Goal: Use online tool/utility: Utilize a website feature to perform a specific function

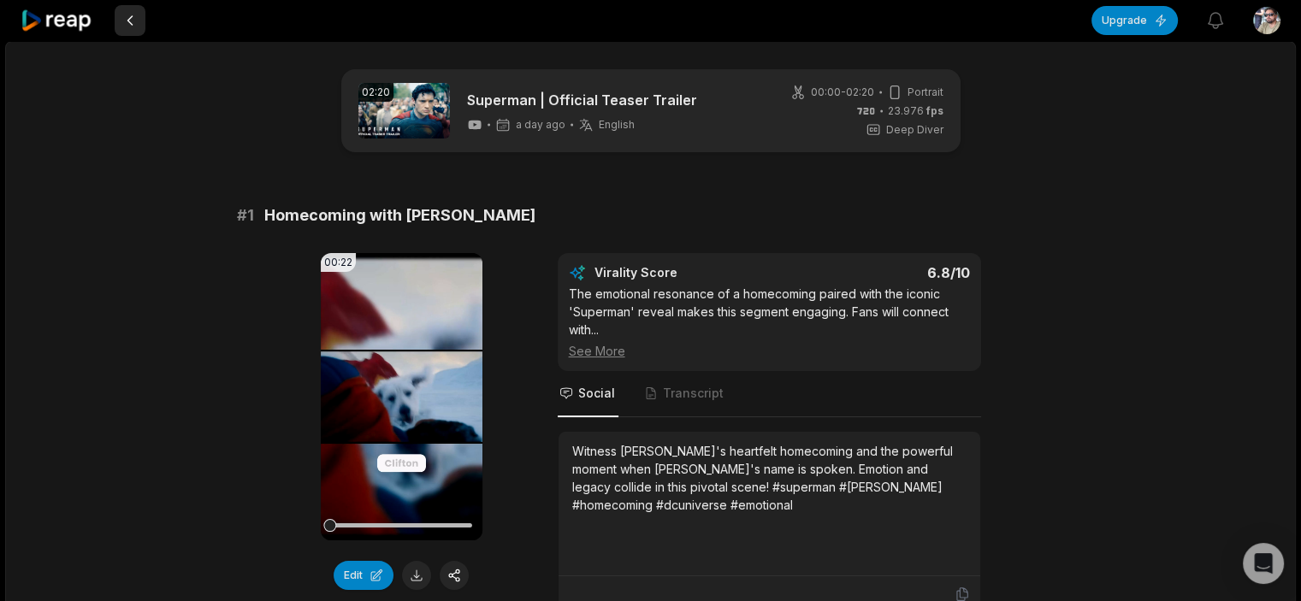
click at [136, 20] on button at bounding box center [130, 20] width 31 height 31
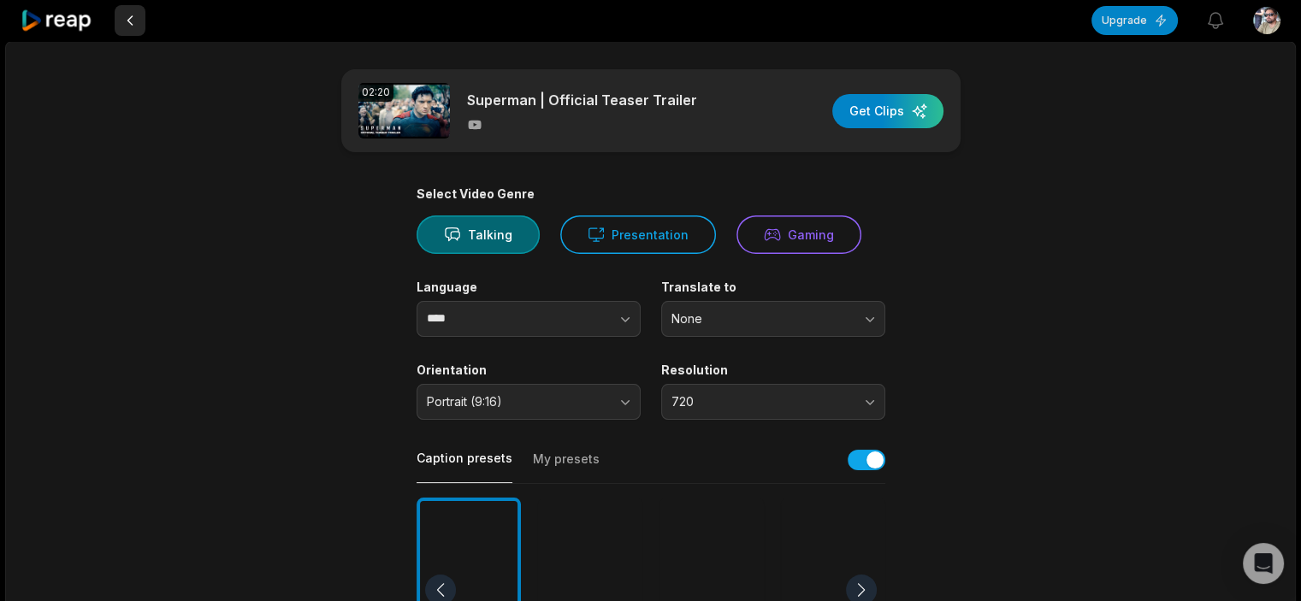
click at [127, 13] on button at bounding box center [130, 20] width 31 height 31
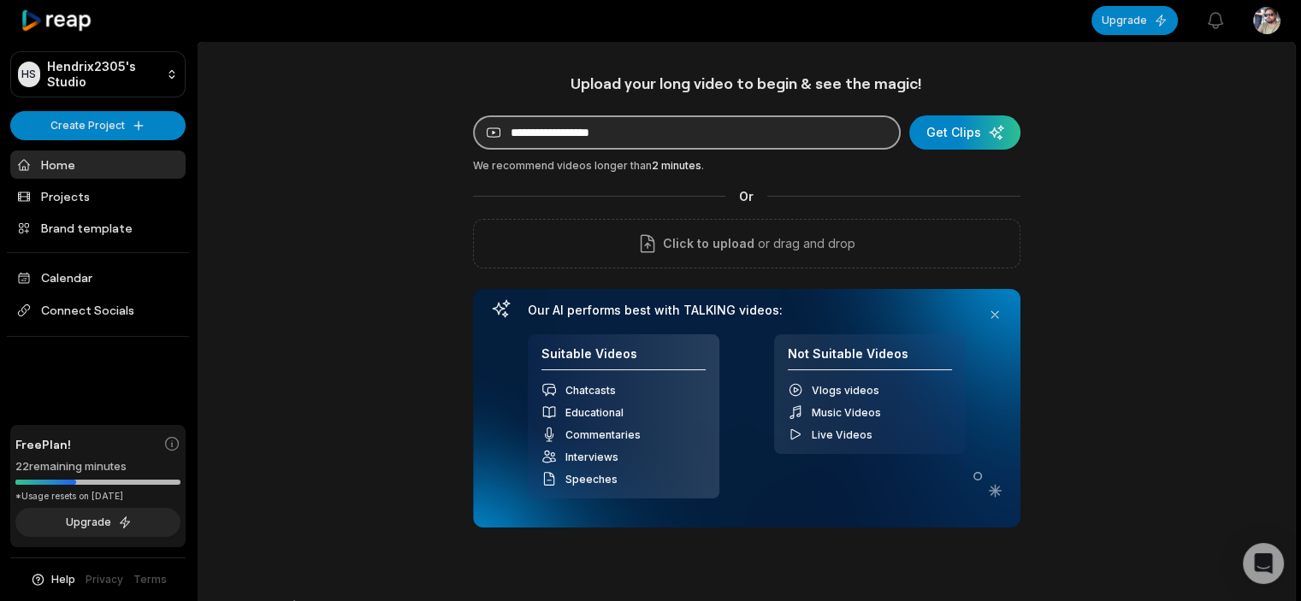
click at [625, 134] on input at bounding box center [687, 132] width 428 height 34
paste input "**********"
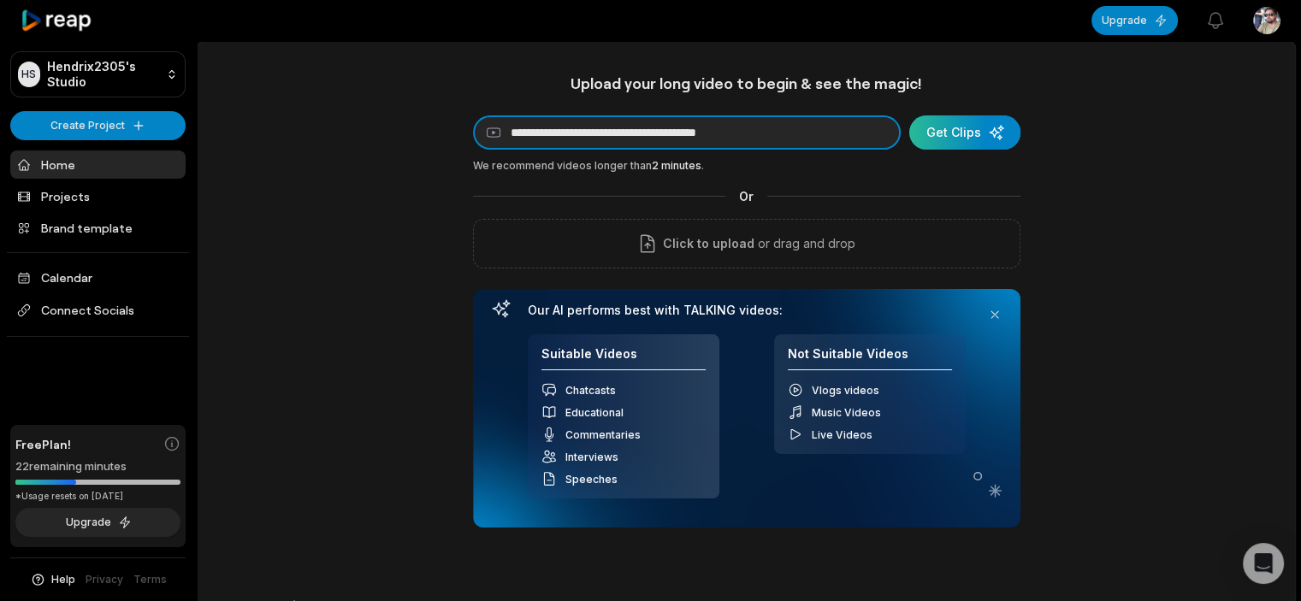
type input "**********"
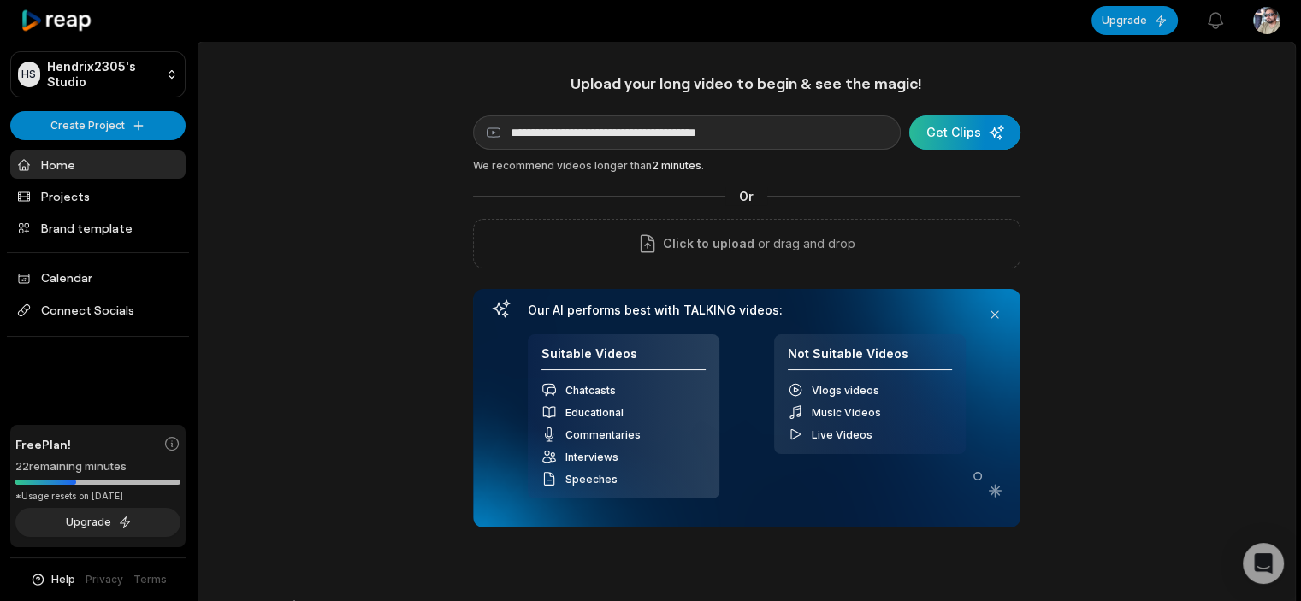
click at [938, 136] on div "submit" at bounding box center [964, 132] width 111 height 34
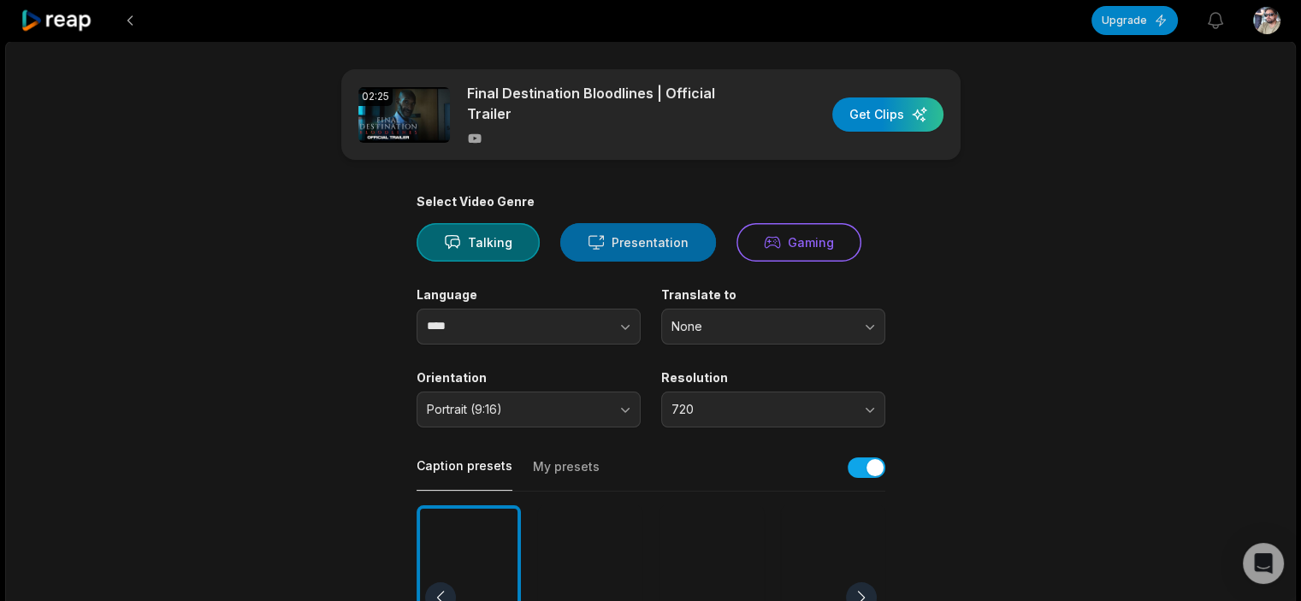
click at [649, 242] on button "Presentation" at bounding box center [638, 242] width 156 height 38
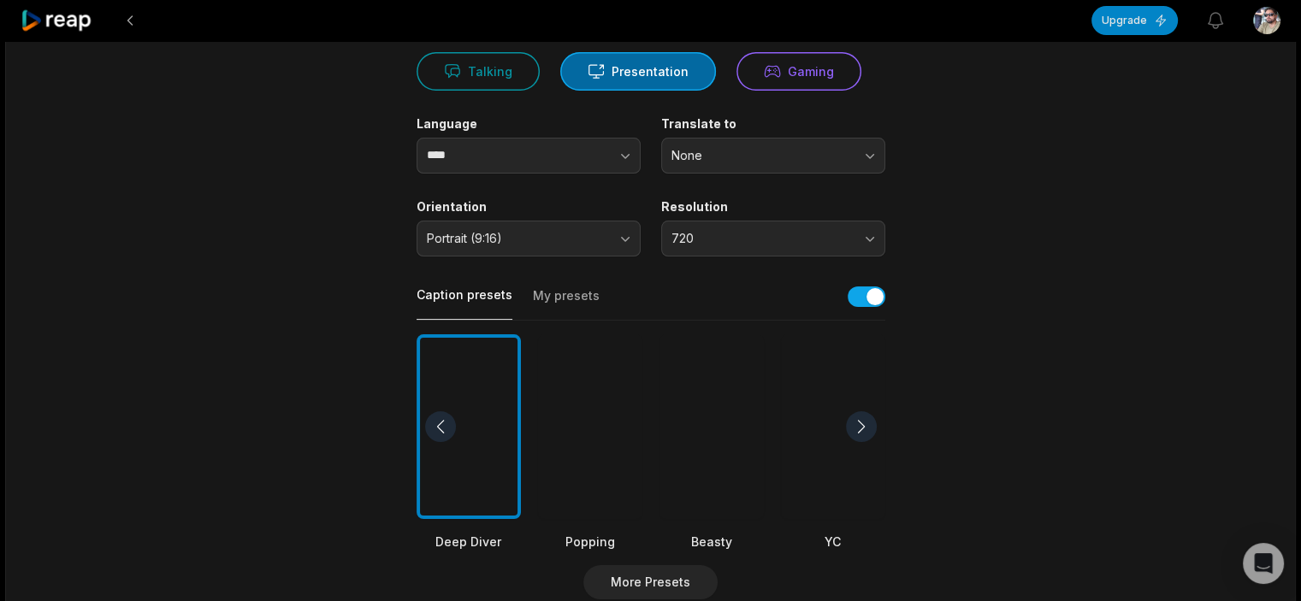
scroll to position [86, 0]
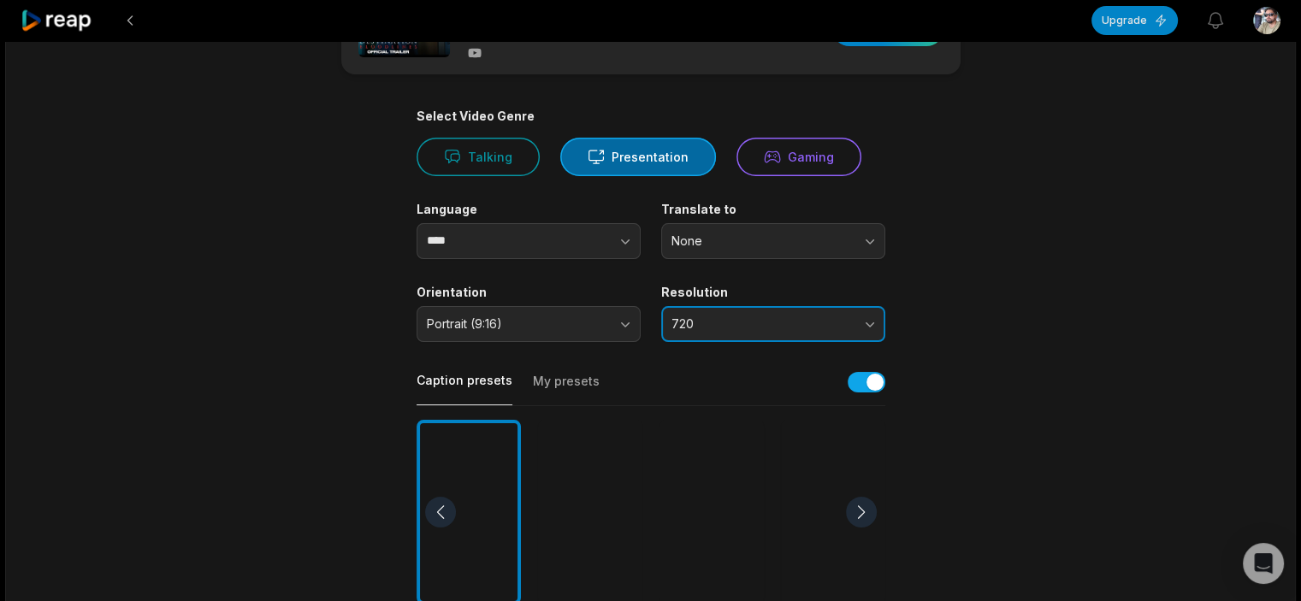
click at [729, 307] on button "720" at bounding box center [773, 324] width 224 height 36
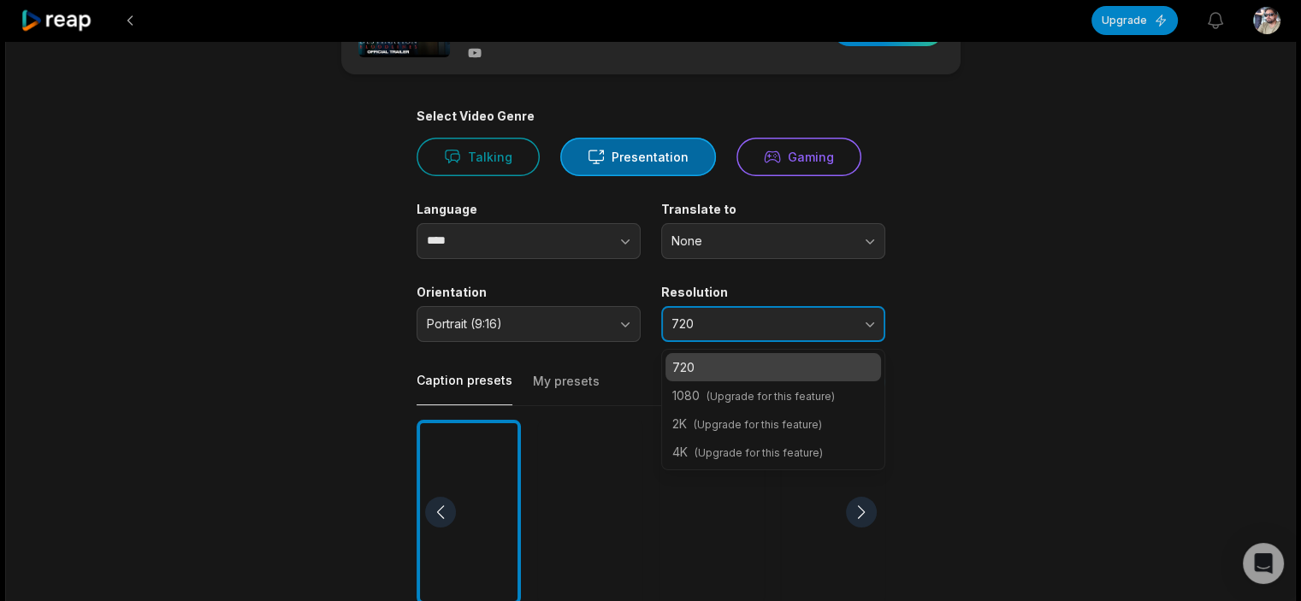
click at [729, 307] on button "720" at bounding box center [773, 324] width 224 height 36
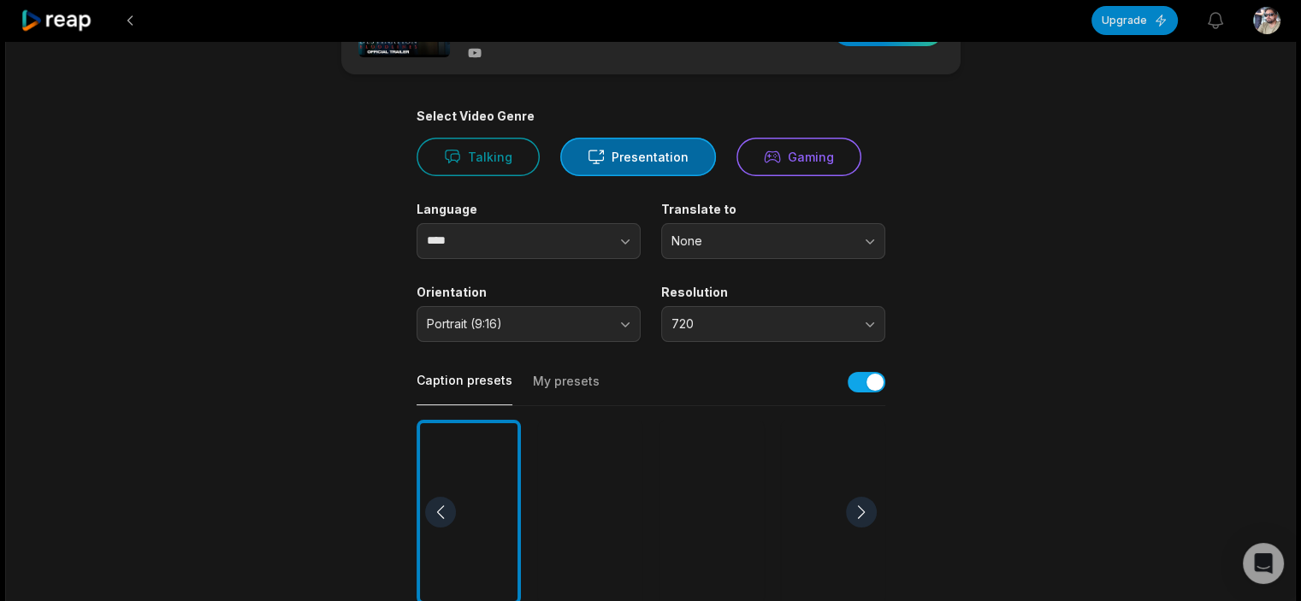
click at [947, 269] on main "02:25 Final Destination Bloodlines | Official Trailer Get Clips Select Video Ge…" at bounding box center [651, 508] width 828 height 1048
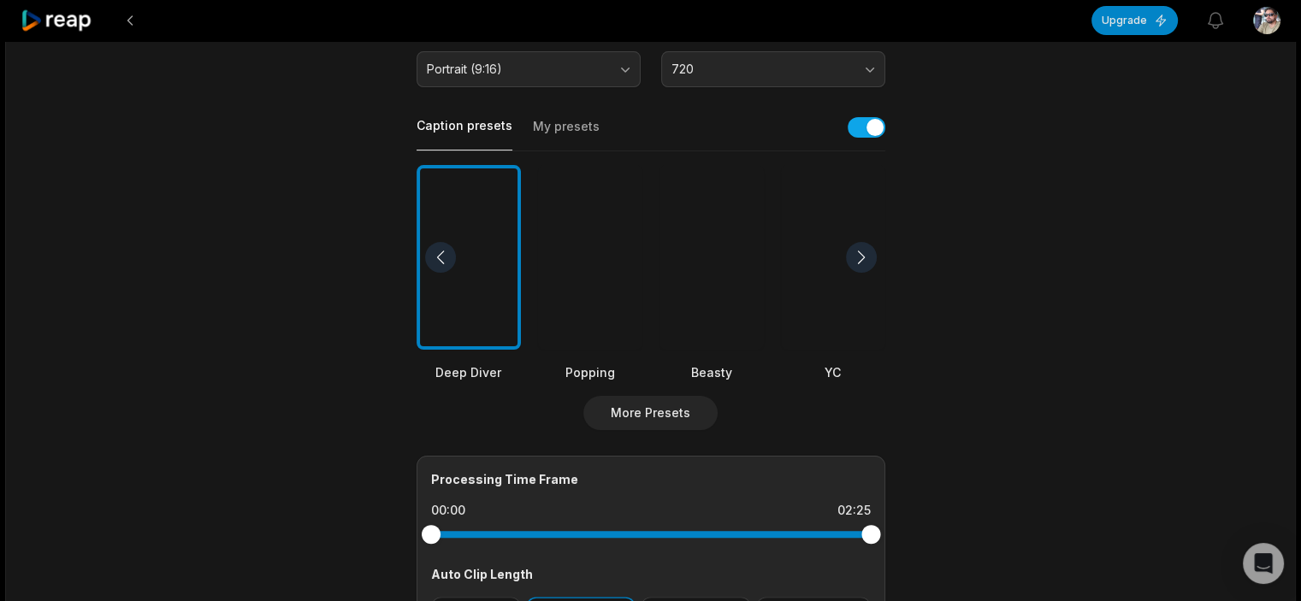
scroll to position [0, 0]
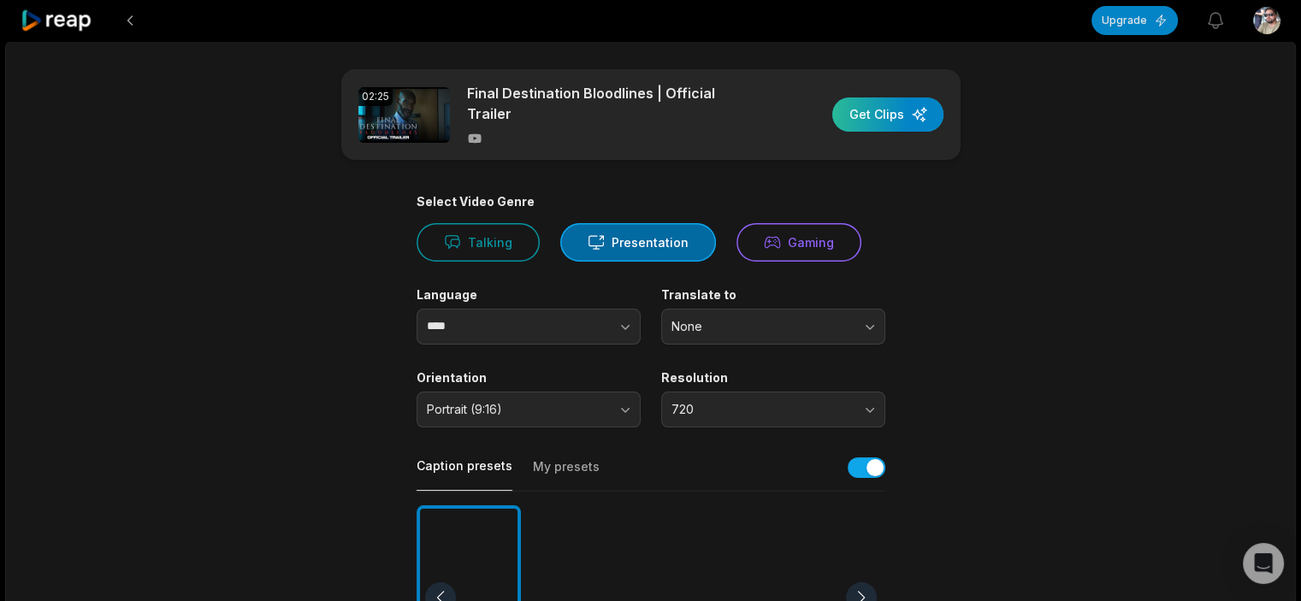
click at [883, 106] on div "button" at bounding box center [887, 115] width 111 height 34
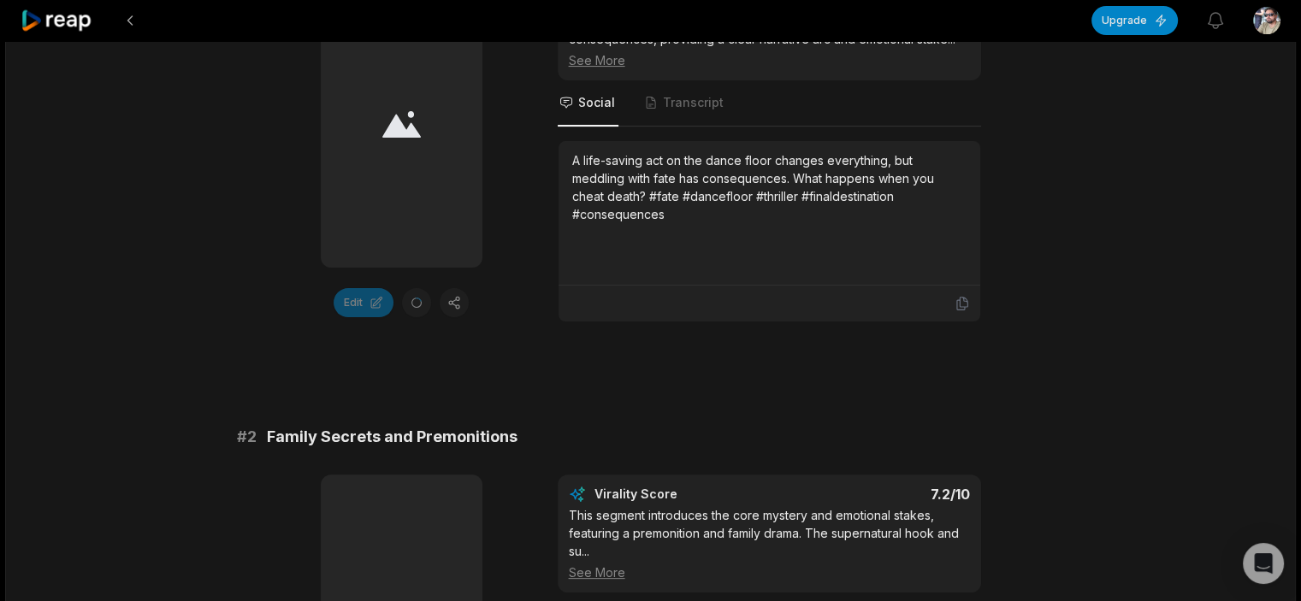
scroll to position [428, 0]
